Goal: Information Seeking & Learning: Learn about a topic

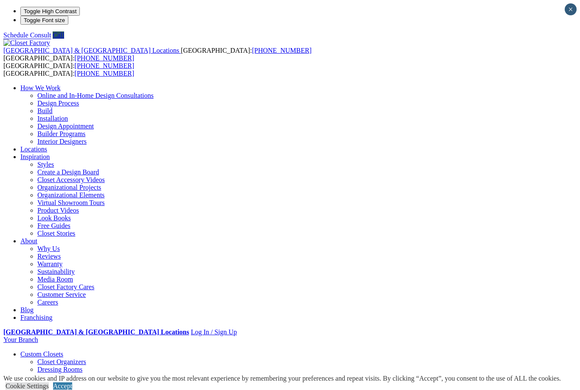
click at [37, 358] on link "Closet Organizers" at bounding box center [61, 361] width 49 height 7
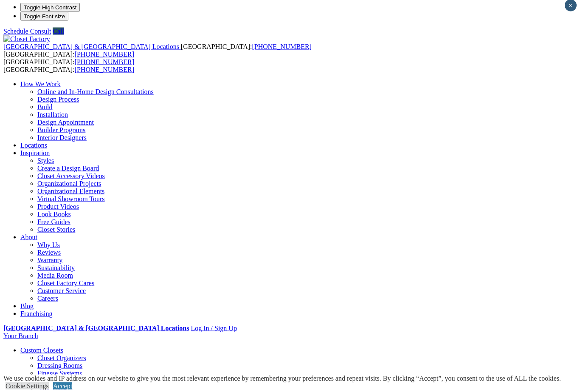
scroll to position [4, 0]
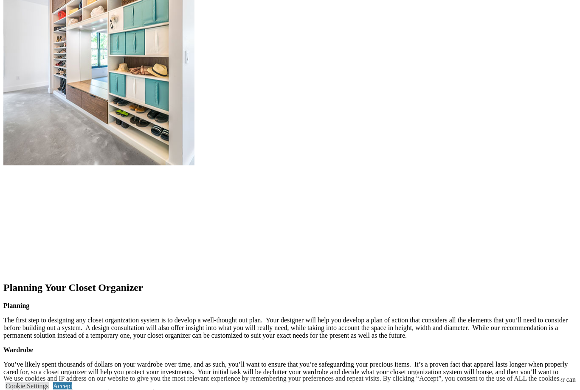
scroll to position [925, 0]
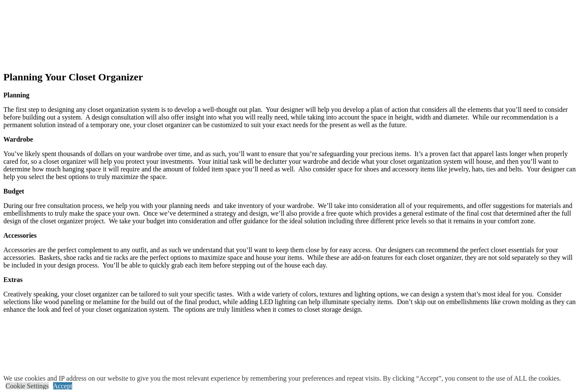
scroll to position [1135, 0]
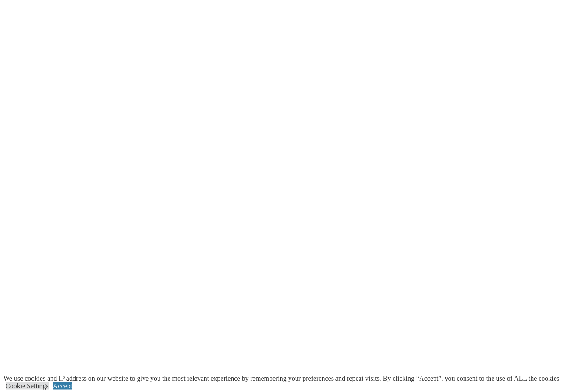
scroll to position [1604, 0]
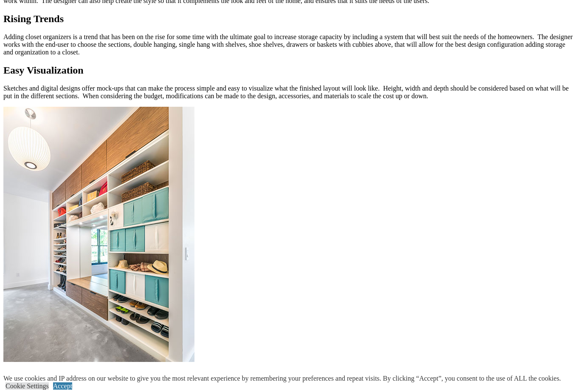
scroll to position [728, 0]
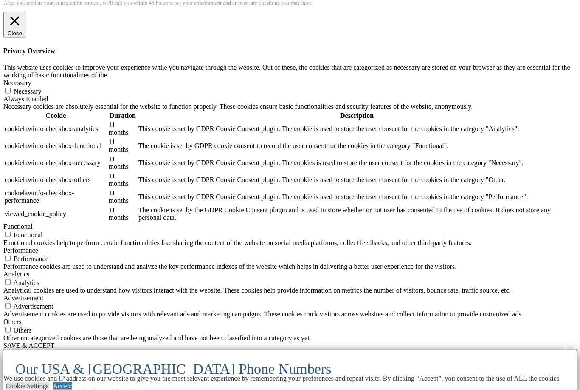
scroll to position [1914, 0]
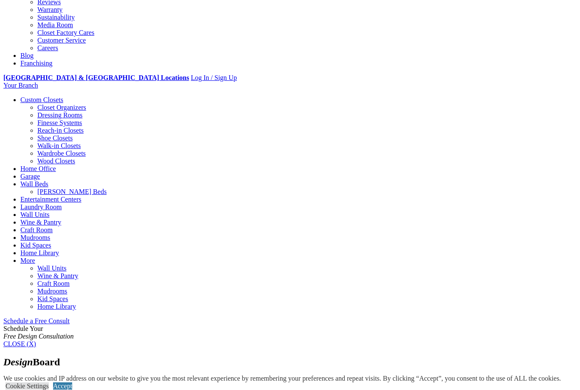
scroll to position [155, 0]
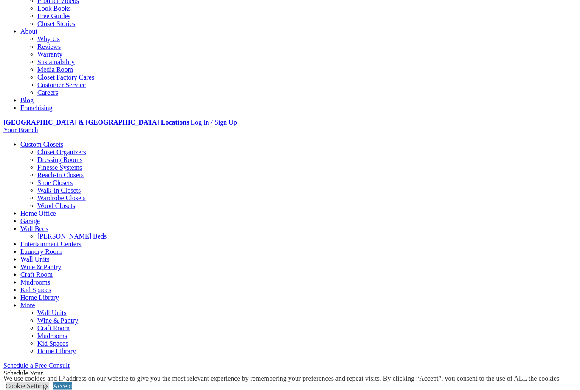
scroll to position [210, 0]
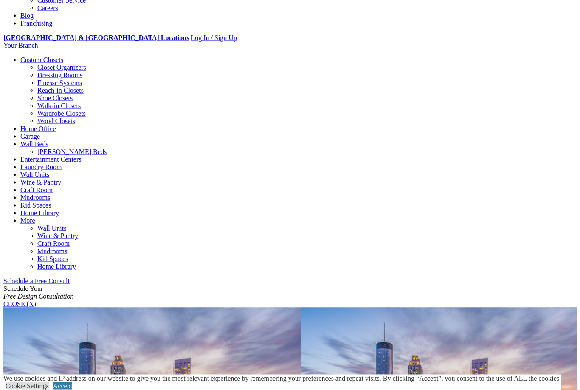
scroll to position [294, 0]
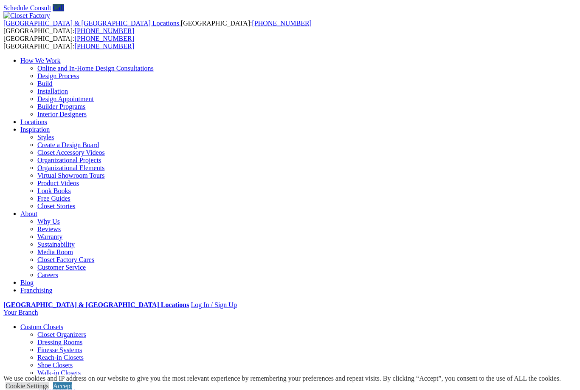
scroll to position [0, 0]
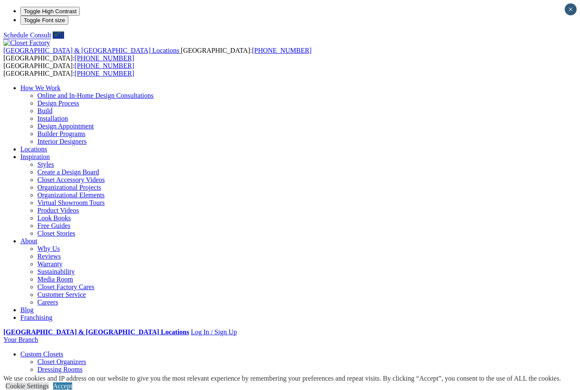
click at [37, 358] on link "Closet Organizers" at bounding box center [61, 361] width 49 height 7
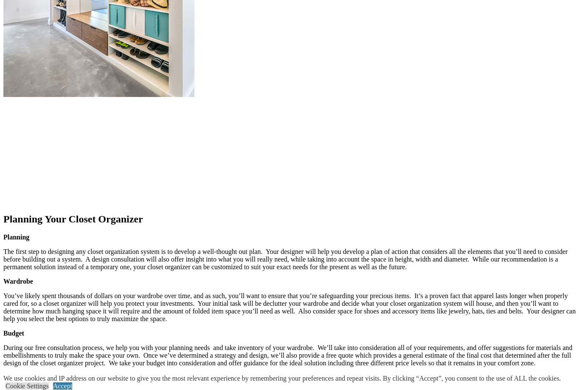
scroll to position [1011, 0]
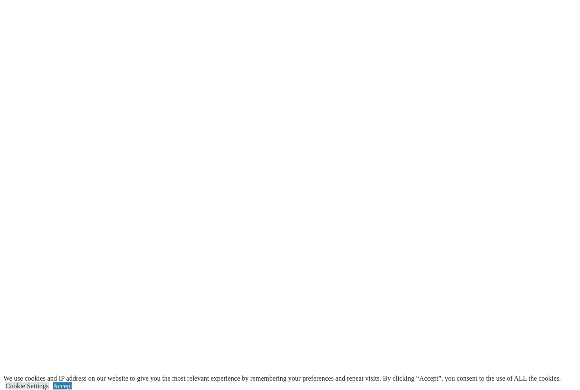
scroll to position [1626, 0]
